Goal: Check status: Check status

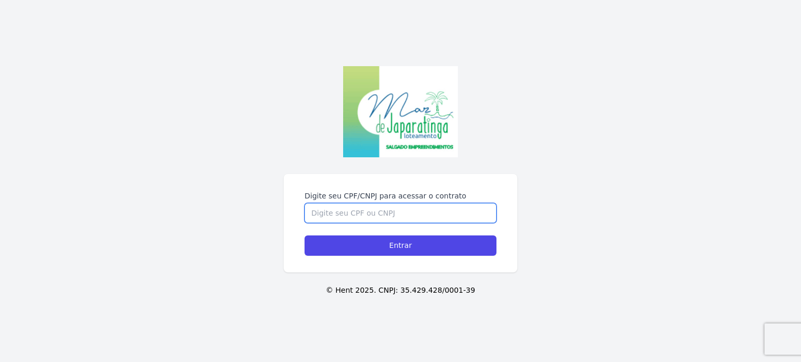
click at [324, 216] on input "Digite seu CPF/CNPJ para acessar o contrato" at bounding box center [400, 213] width 192 height 20
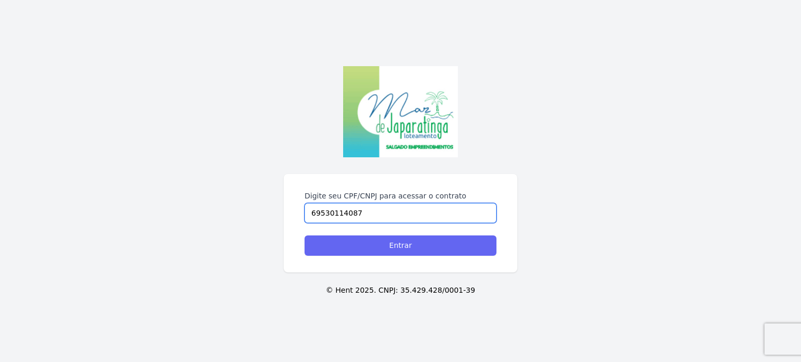
type input "69530114087"
click at [405, 250] on input "Entrar" at bounding box center [400, 246] width 192 height 20
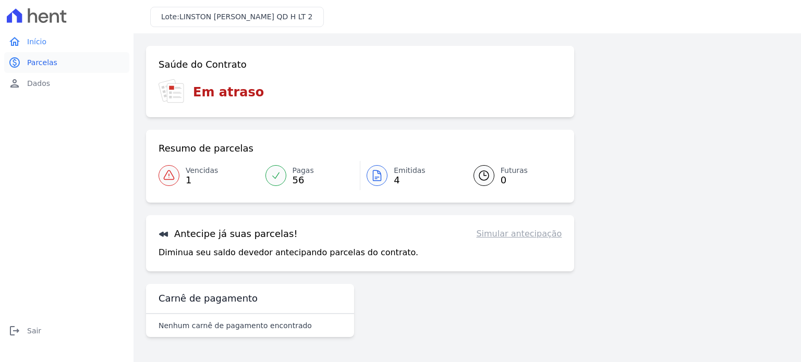
click at [36, 65] on span "Parcelas" at bounding box center [42, 62] width 30 height 10
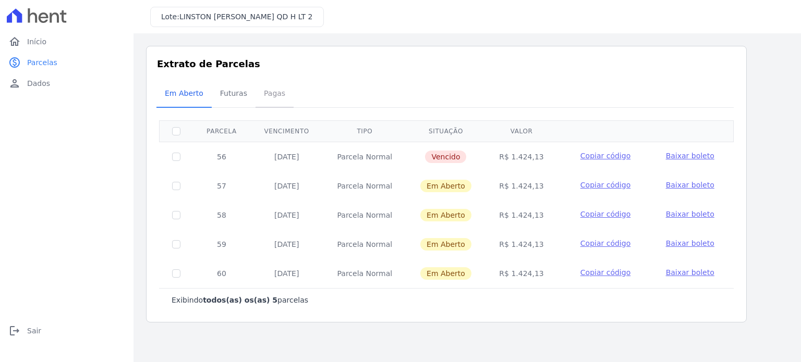
click at [265, 93] on span "Pagas" at bounding box center [275, 93] width 34 height 21
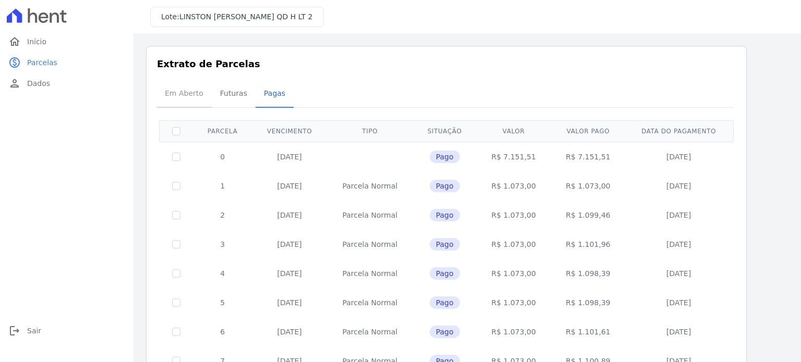
click at [180, 94] on span "Em Aberto" at bounding box center [183, 93] width 51 height 21
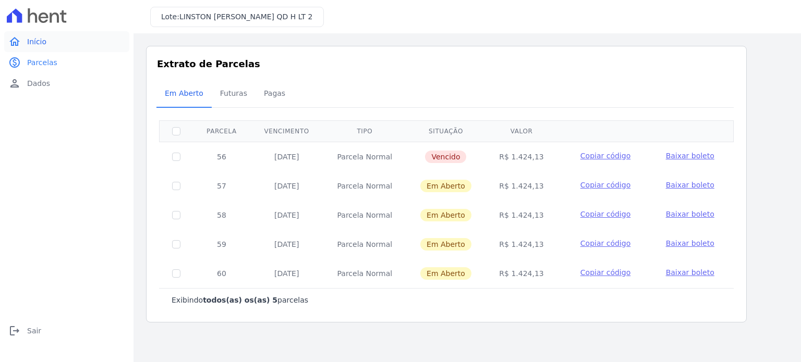
click at [33, 43] on span "Início" at bounding box center [36, 41] width 19 height 10
